Goal: Browse casually

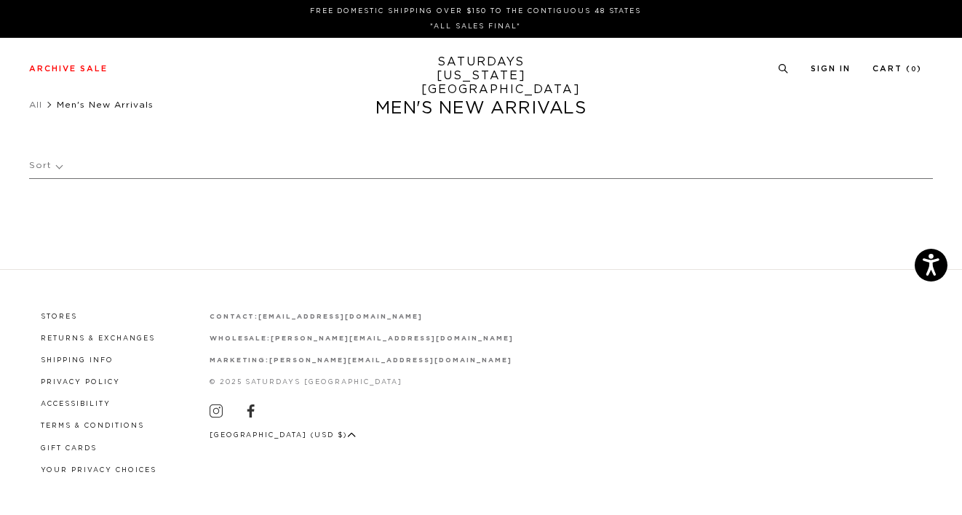
click at [482, 72] on link "SATURDAYS [US_STATE][GEOGRAPHIC_DATA]" at bounding box center [481, 75] width 120 height 41
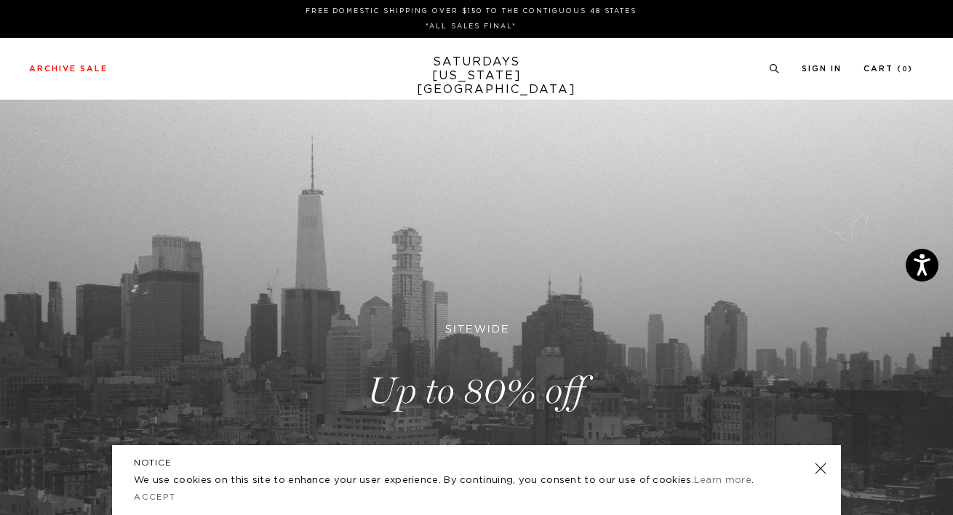
click at [820, 468] on link at bounding box center [820, 468] width 20 height 20
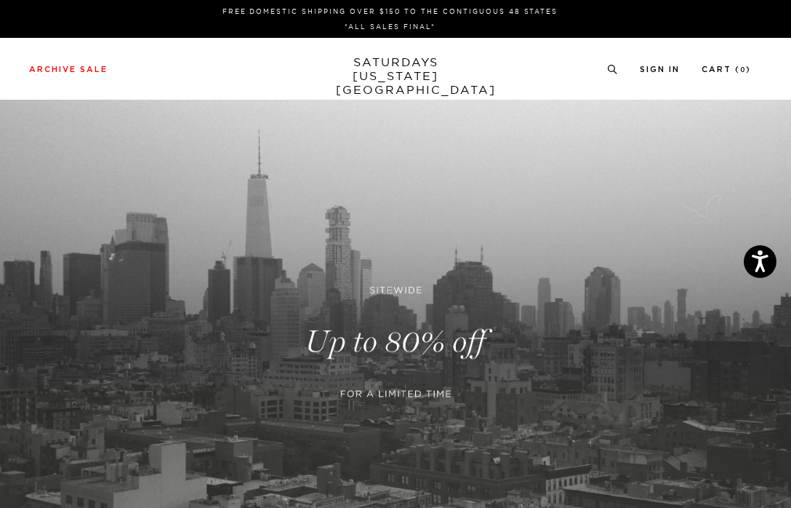
click at [386, 81] on link "SATURDAYS NEW YORK CITY" at bounding box center [396, 75] width 120 height 41
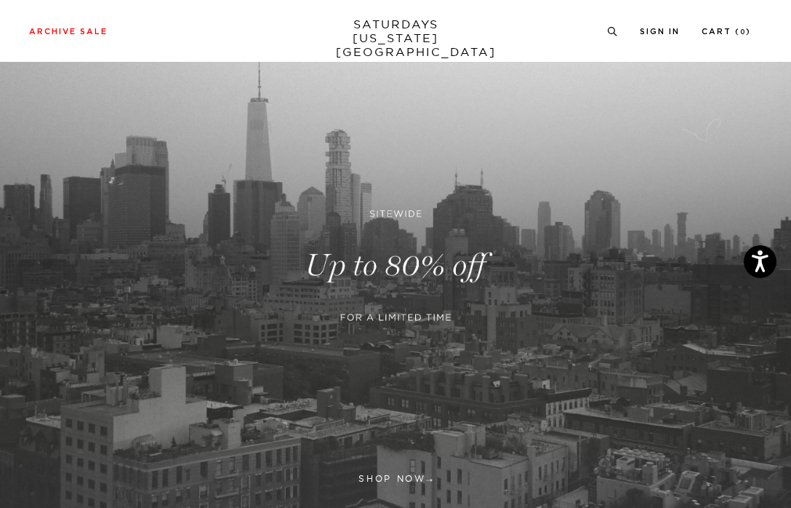
scroll to position [99, 0]
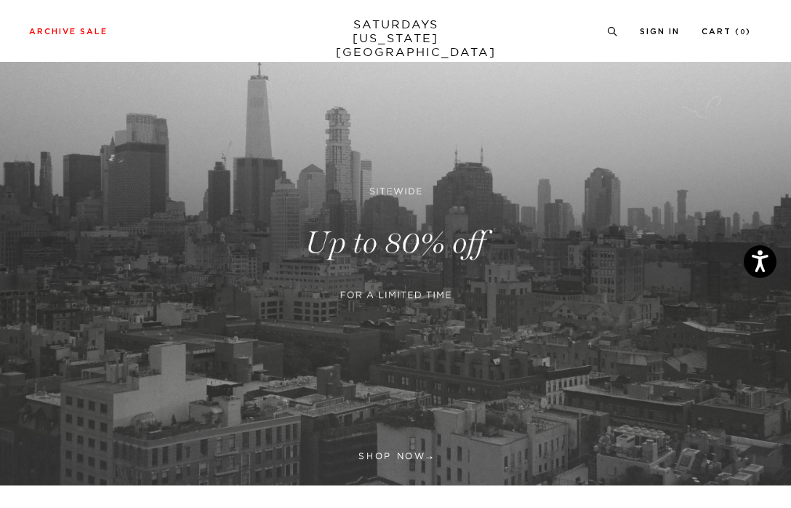
click at [399, 454] on link at bounding box center [395, 243] width 791 height 484
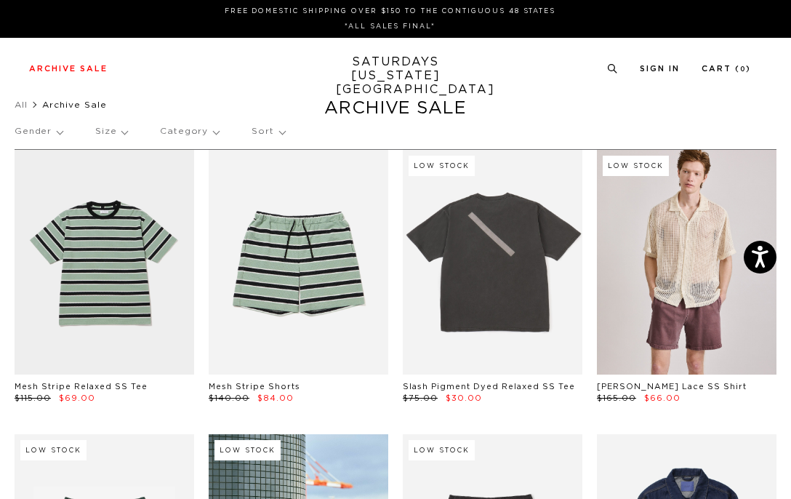
click at [388, 72] on link "SATURDAYS NEW YORK CITY" at bounding box center [396, 75] width 120 height 41
